Goal: Task Accomplishment & Management: Use online tool/utility

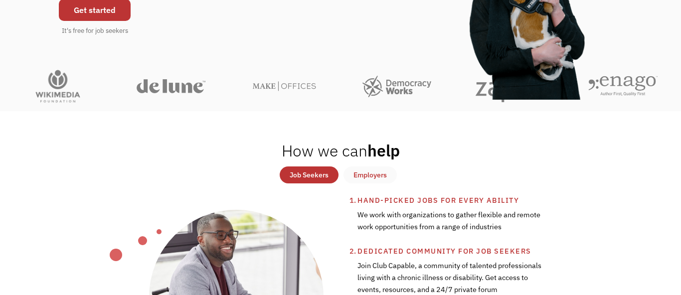
scroll to position [186, 0]
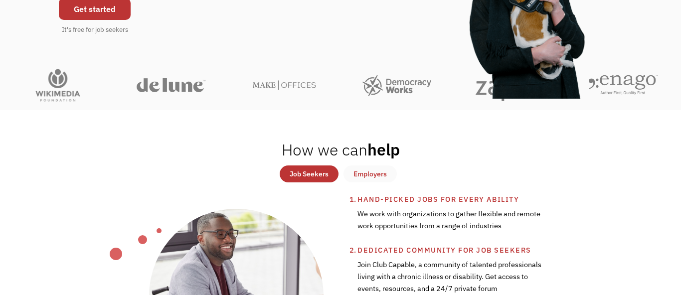
click at [298, 180] on div "Job Seekers" at bounding box center [309, 174] width 39 height 12
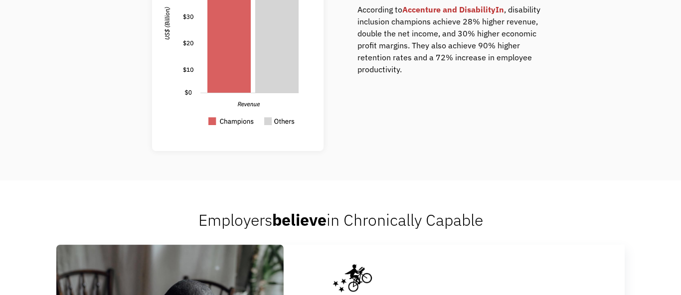
scroll to position [778, 0]
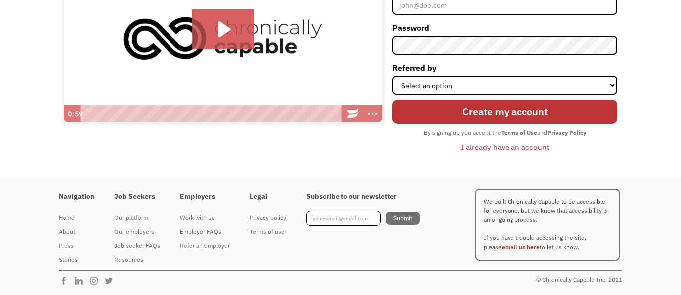
click at [489, 141] on div "I already have an account" at bounding box center [504, 147] width 89 height 12
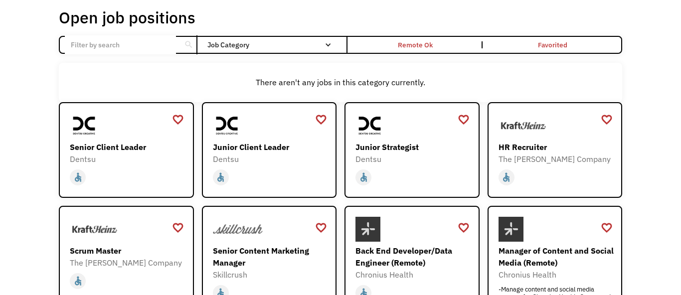
scroll to position [56, 0]
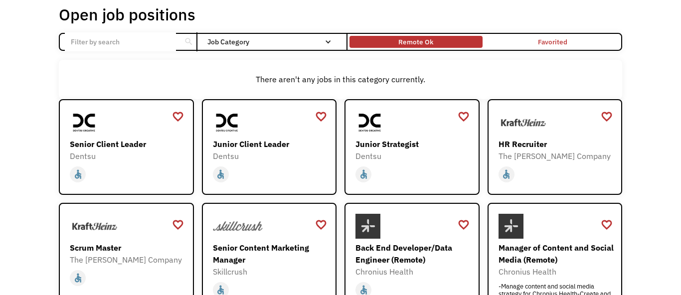
click at [383, 45] on div "Remote Ok" at bounding box center [415, 41] width 133 height 7
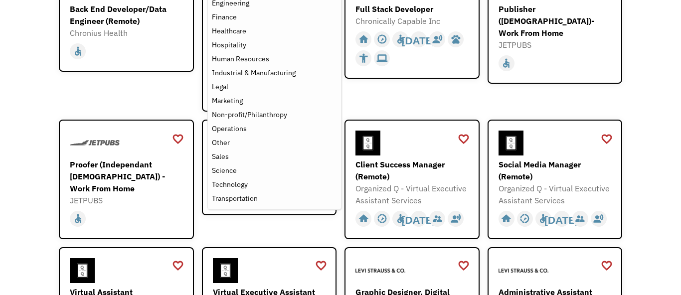
scroll to position [193, 0]
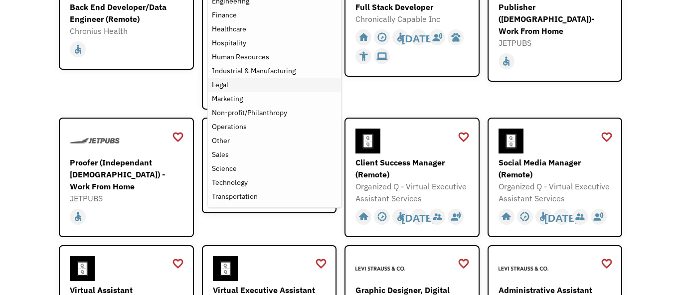
click at [255, 91] on div "Legal" at bounding box center [274, 85] width 125 height 12
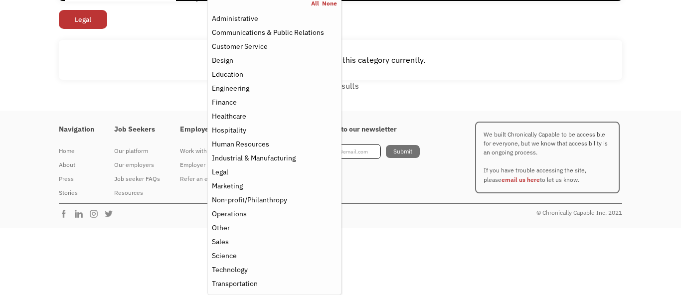
click at [164, 56] on div "Open job positions You have X liked items Search search Filter by category Admi…" at bounding box center [340, 22] width 681 height 175
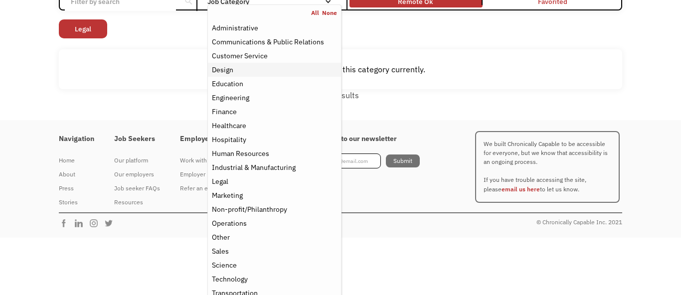
scroll to position [92, 0]
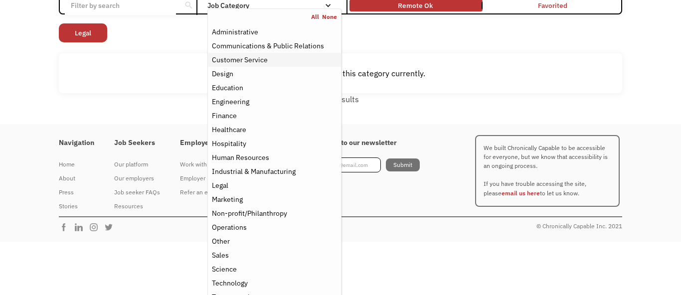
click at [268, 66] on div "Customer Service" at bounding box center [240, 60] width 56 height 12
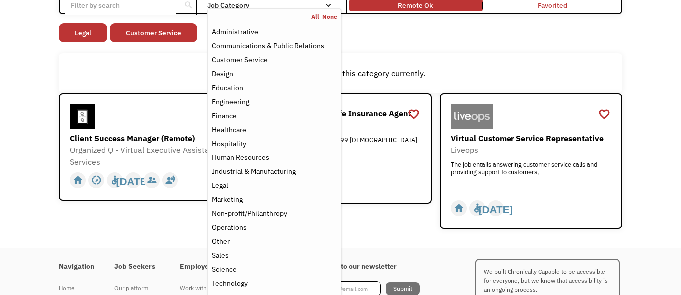
click at [372, 79] on div "There aren't any jobs in this category currently." at bounding box center [340, 73] width 553 height 12
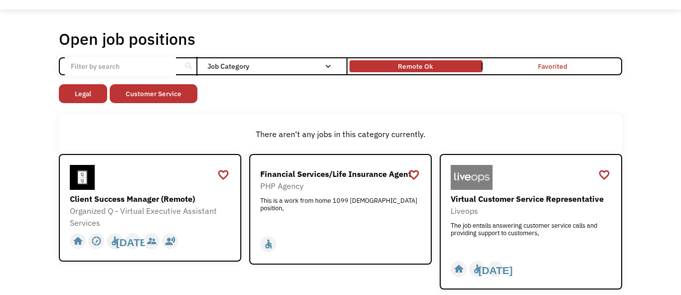
scroll to position [26, 0]
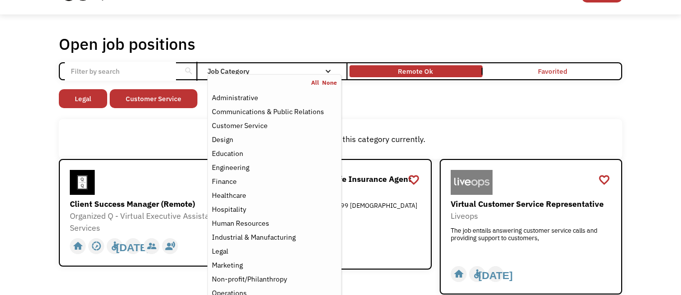
click at [315, 75] on div "Job Category" at bounding box center [274, 71] width 134 height 7
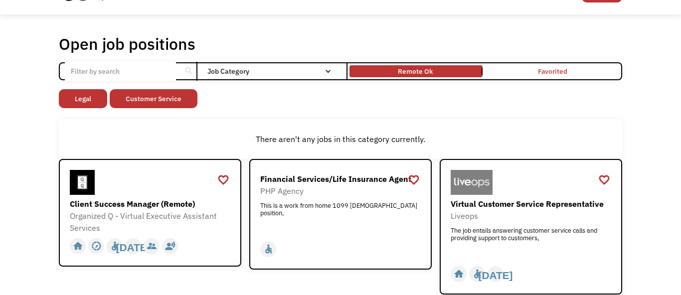
click at [315, 75] on div "Job Category" at bounding box center [274, 71] width 134 height 7
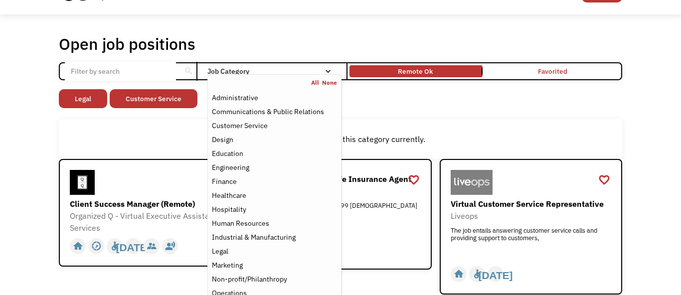
click at [315, 87] on link "All" at bounding box center [316, 83] width 11 height 8
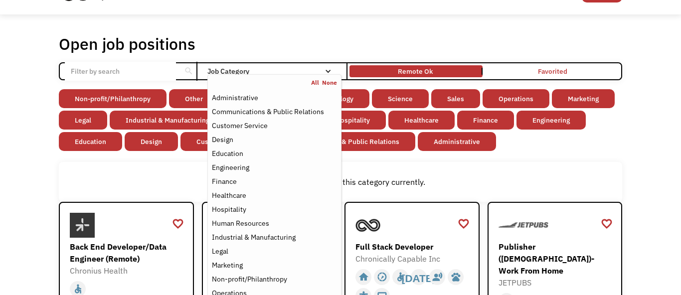
click at [339, 54] on div "Open job positions You have X liked items Search" at bounding box center [340, 44] width 563 height 20
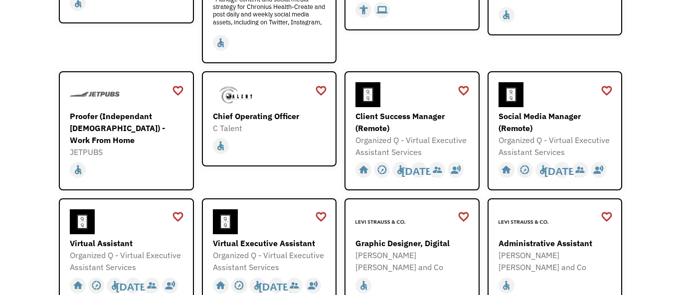
scroll to position [315, 0]
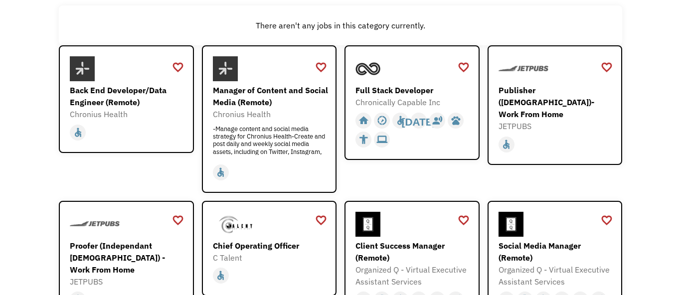
scroll to position [0, 0]
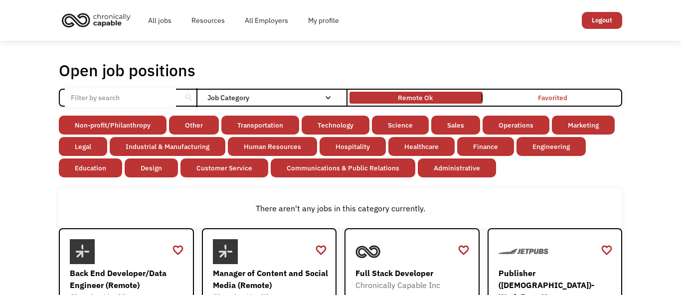
scroll to position [26, 0]
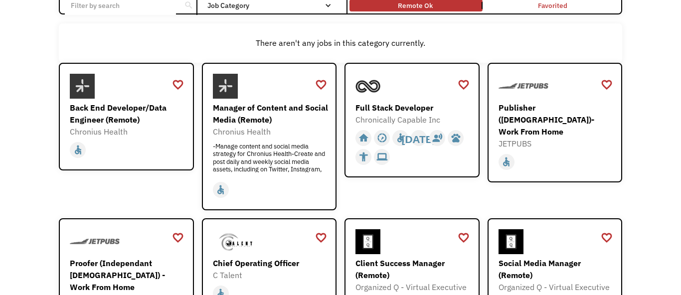
scroll to position [193, 0]
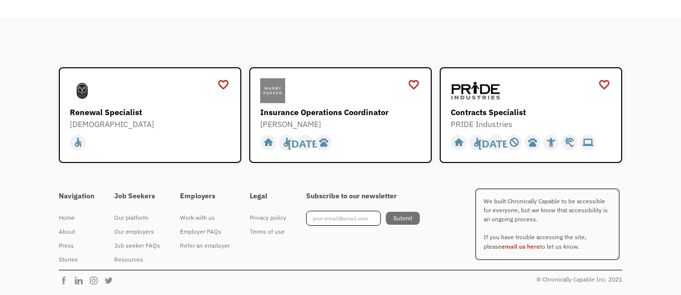
scroll to position [1231, 0]
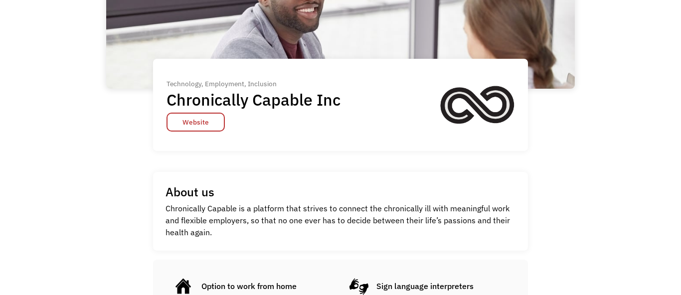
scroll to position [79, 0]
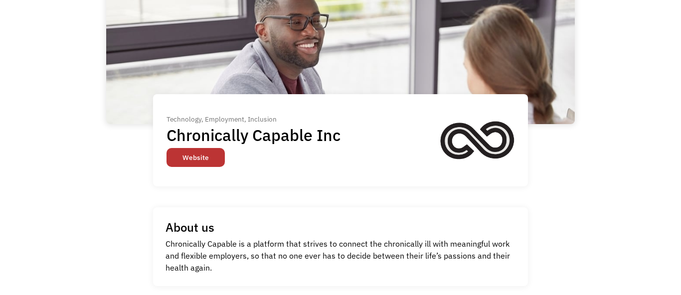
click at [209, 167] on link "Website" at bounding box center [195, 157] width 58 height 19
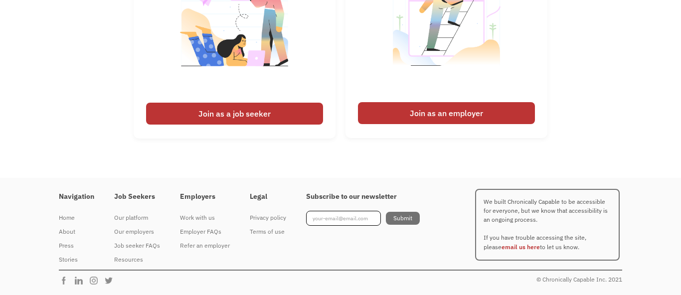
scroll to position [2697, 0]
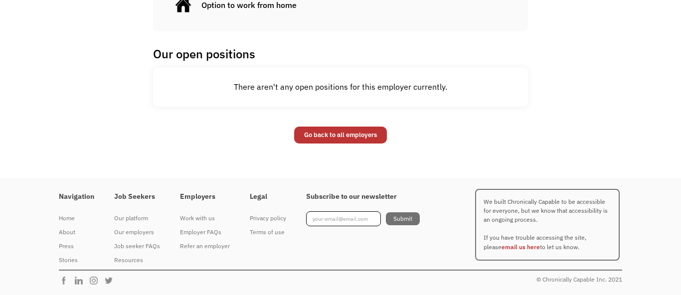
scroll to position [738, 0]
